Goal: Book appointment/travel/reservation

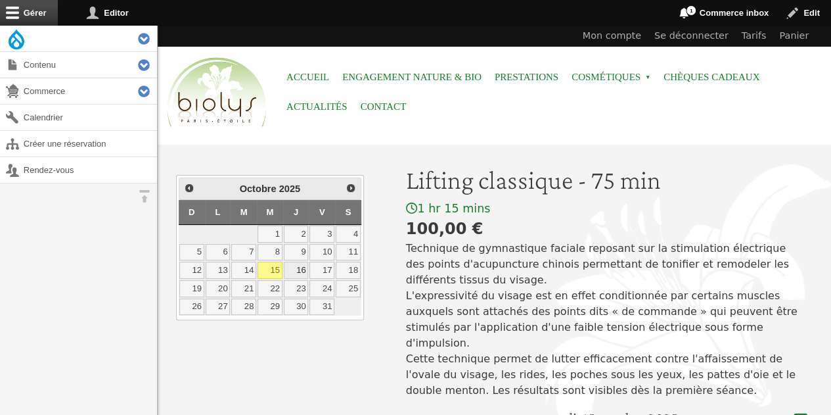
click at [304, 267] on link "16" at bounding box center [296, 269] width 25 height 17
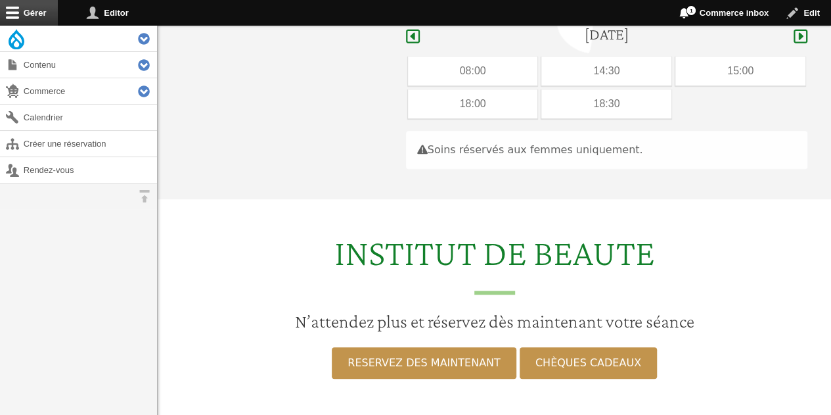
scroll to position [392, 0]
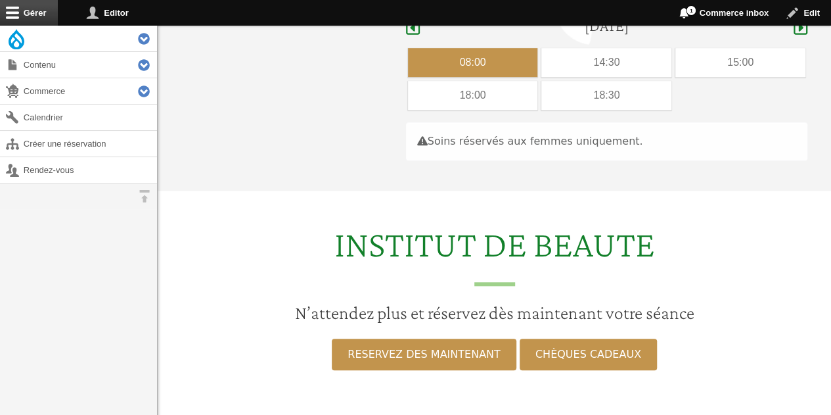
click at [519, 48] on div "08:00" at bounding box center [473, 62] width 130 height 29
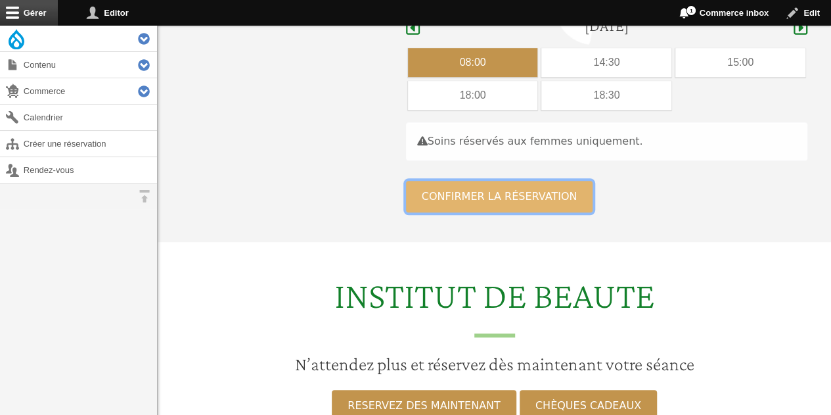
click at [520, 185] on button "Confirmer la réservation" at bounding box center [499, 197] width 187 height 32
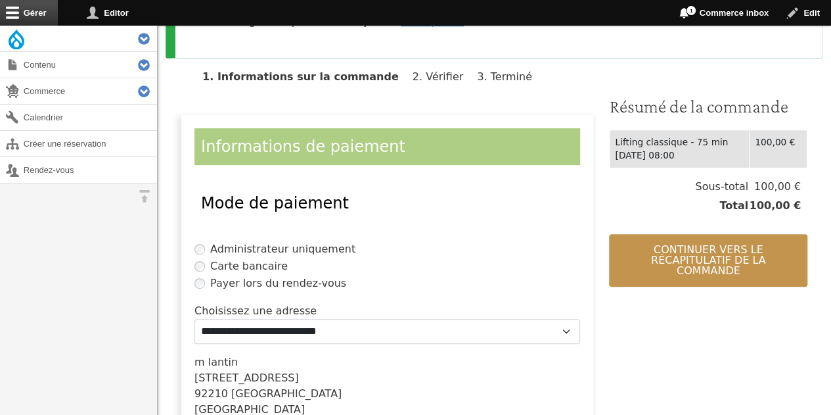
scroll to position [211, 0]
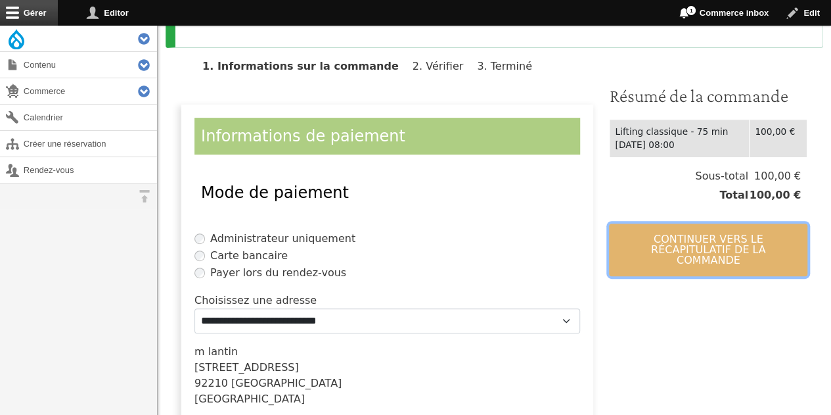
click at [665, 241] on button "Continuer vers le récapitulatif de la commande" at bounding box center [708, 249] width 198 height 53
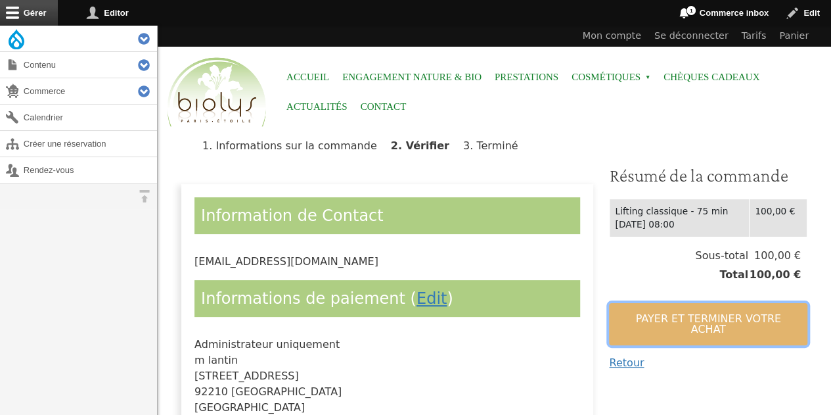
click at [664, 324] on button "Payer et terminer votre achat" at bounding box center [708, 324] width 198 height 42
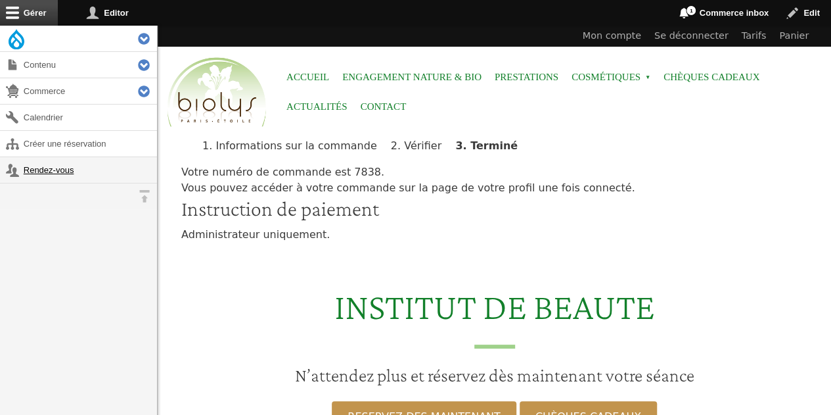
click at [34, 165] on link "Rendez-vous" at bounding box center [78, 170] width 157 height 26
